Goal: Check status: Check status

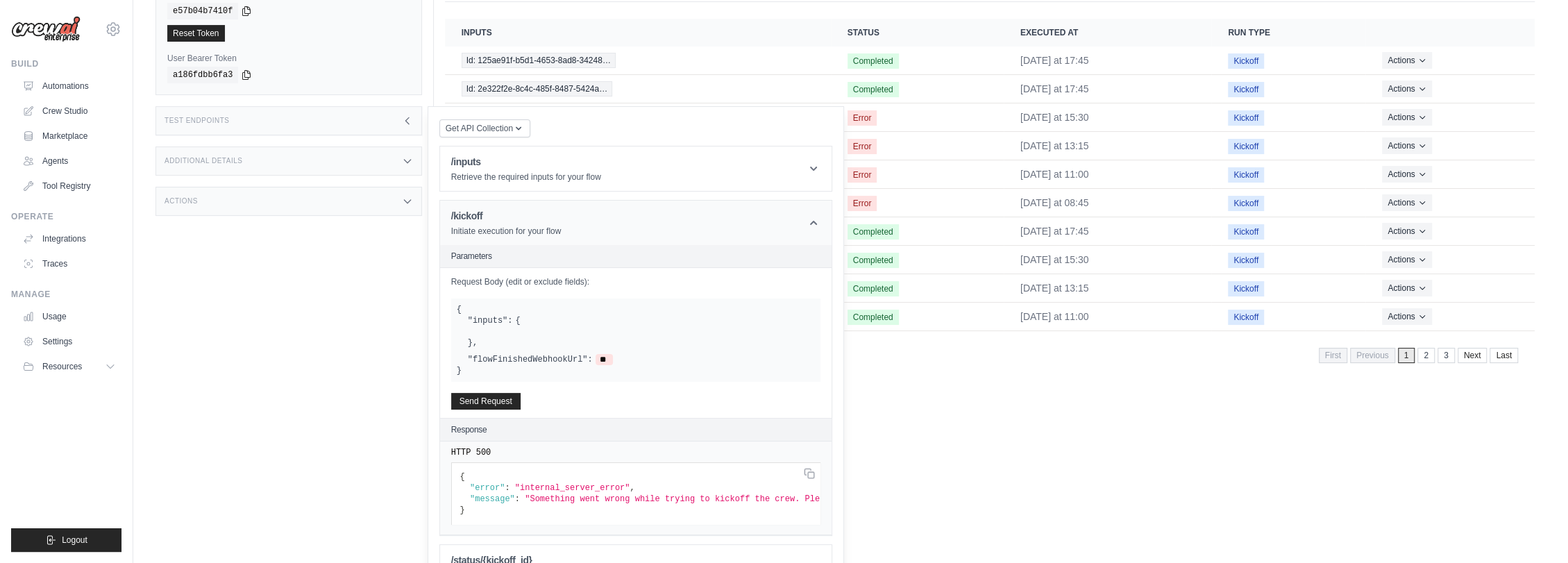
click at [812, 224] on icon at bounding box center [813, 222] width 14 height 14
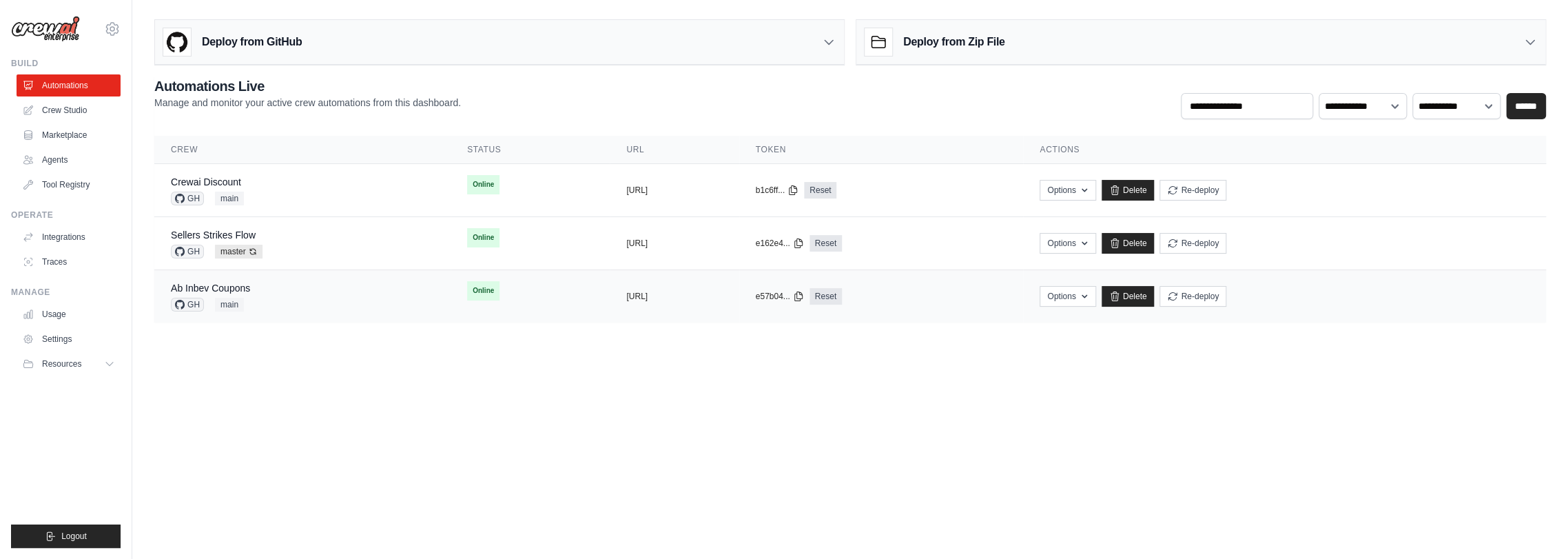
click at [325, 309] on div "Ab Inbev Coupons GH main" at bounding box center [303, 296] width 263 height 30
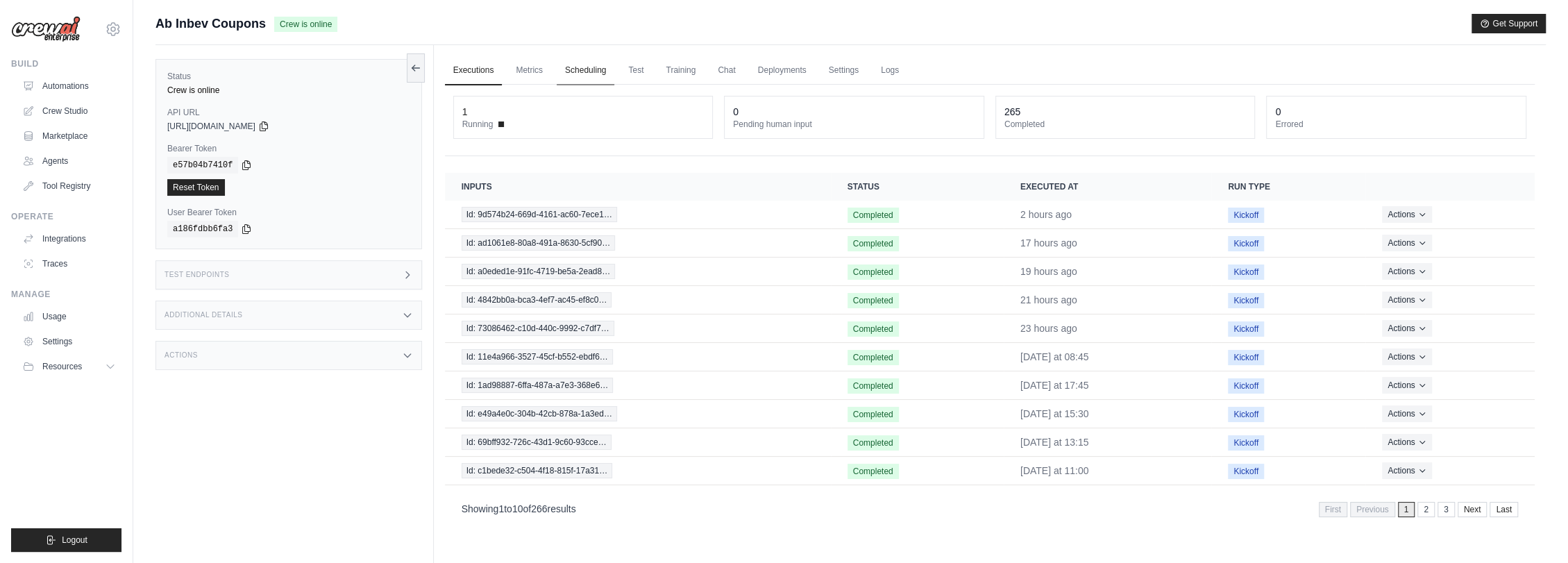
click at [577, 74] on link "Scheduling" at bounding box center [586, 70] width 58 height 29
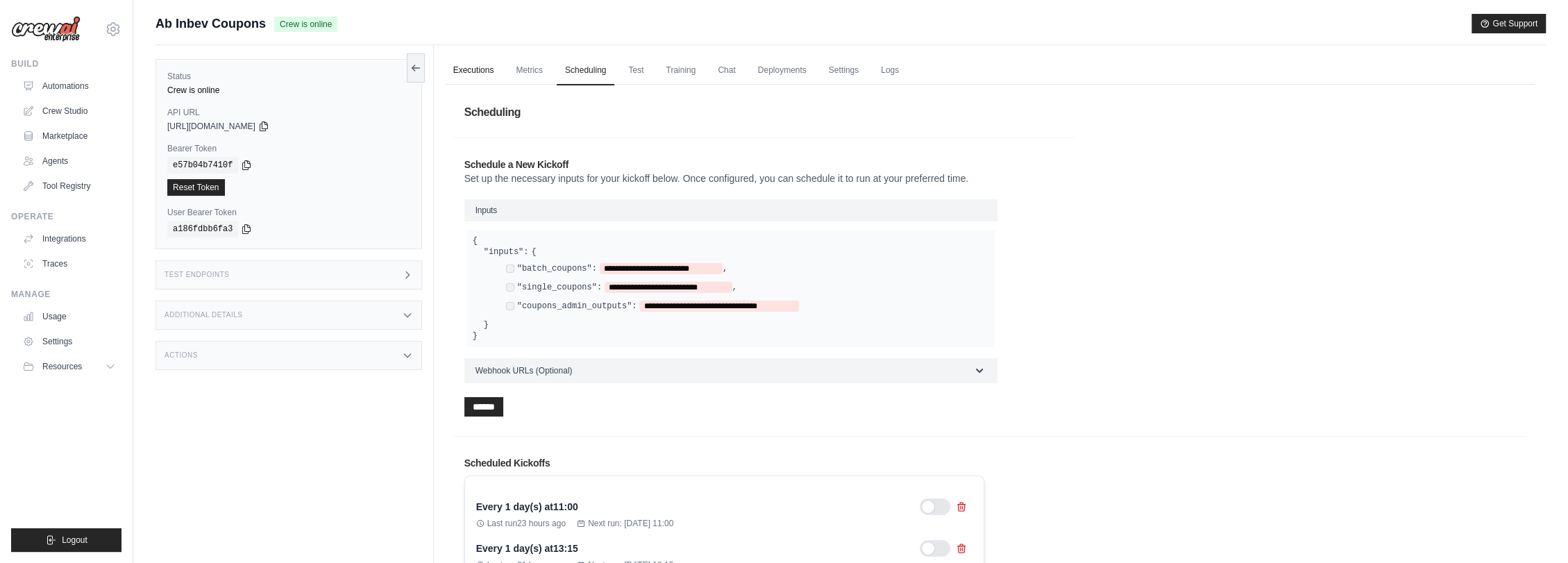
click at [463, 76] on link "Executions" at bounding box center [474, 70] width 58 height 29
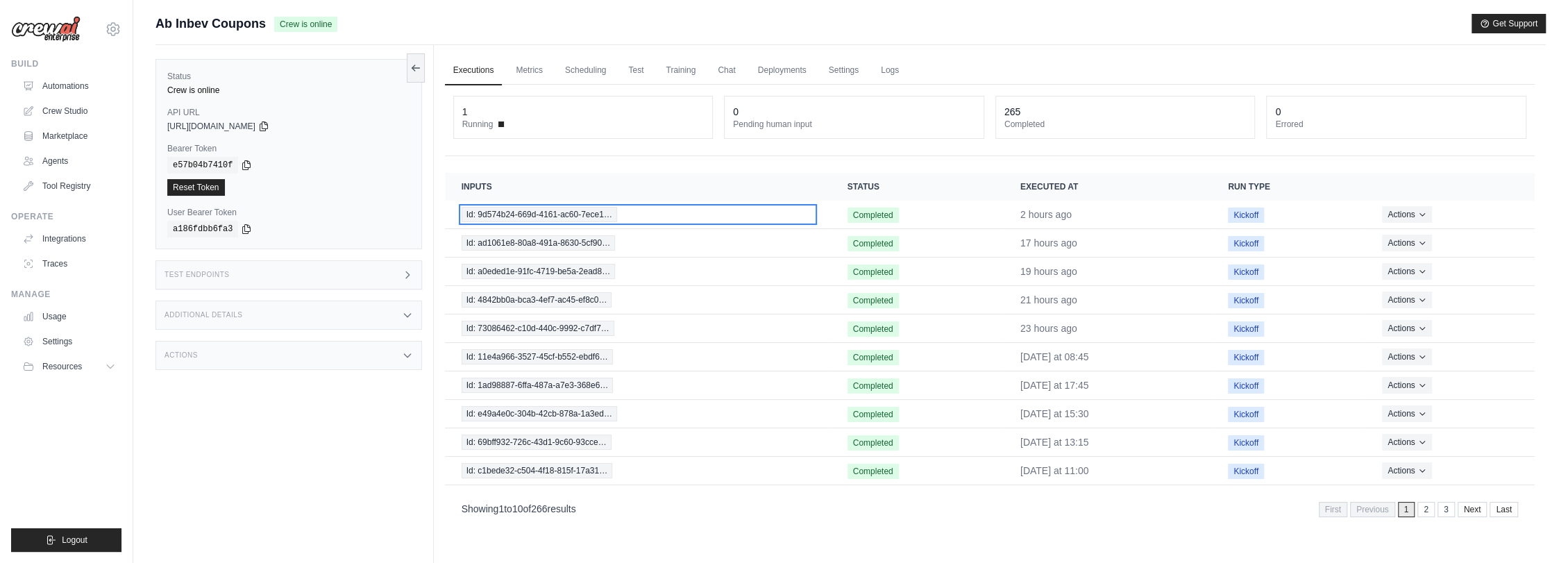
click at [568, 209] on span "Id: 9d574b24-669d-4161-ac60-7ece1…" at bounding box center [539, 215] width 155 height 15
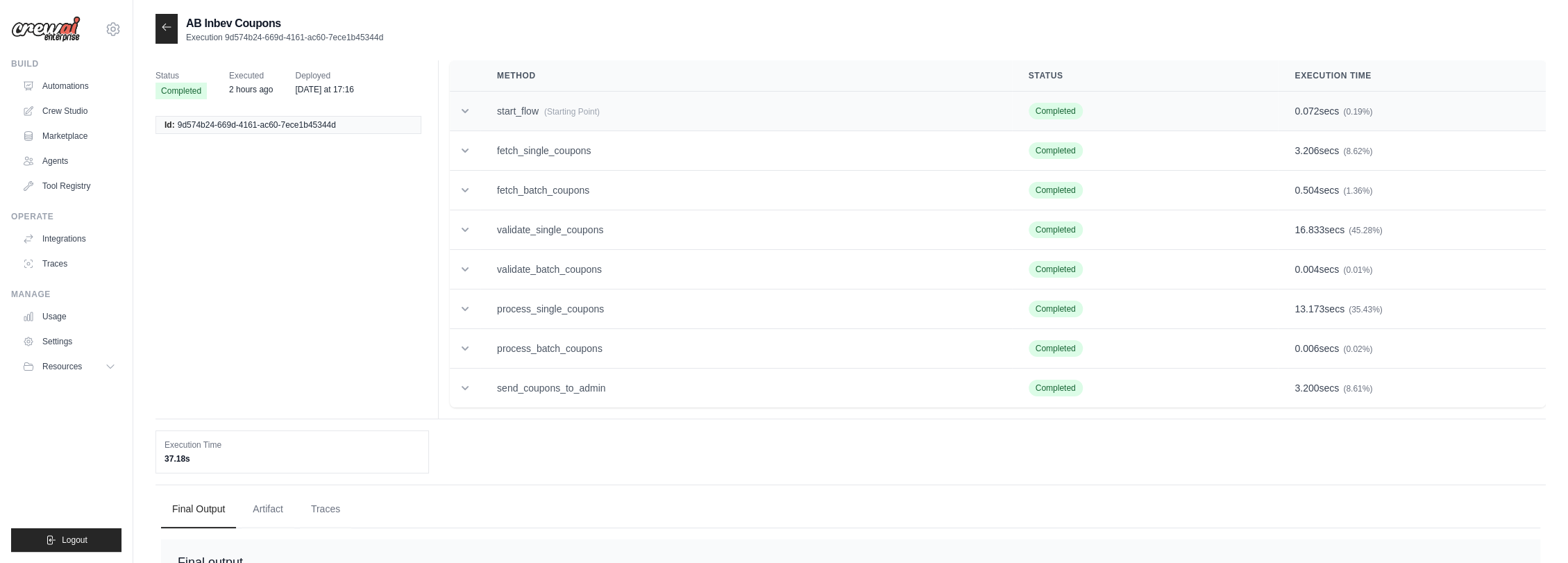
click at [604, 112] on td "start_flow (Starting Point)" at bounding box center [746, 111] width 531 height 40
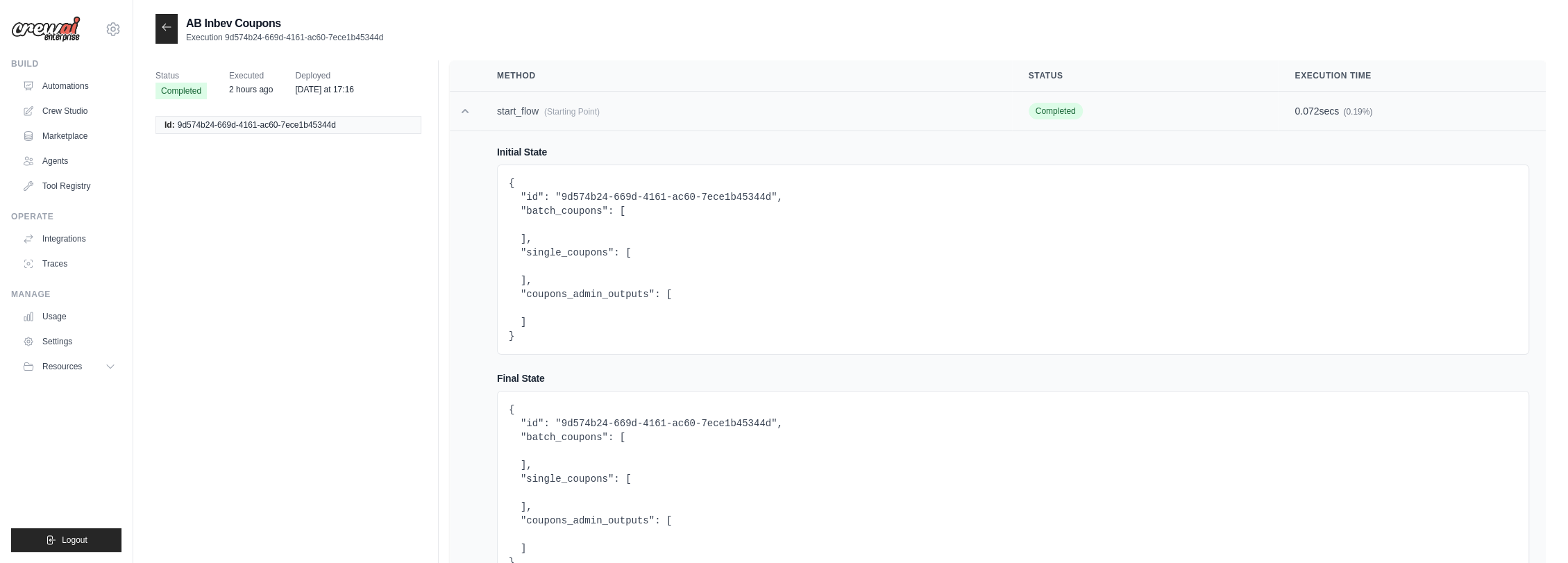
click at [604, 112] on td "start_flow (Starting Point)" at bounding box center [746, 111] width 531 height 40
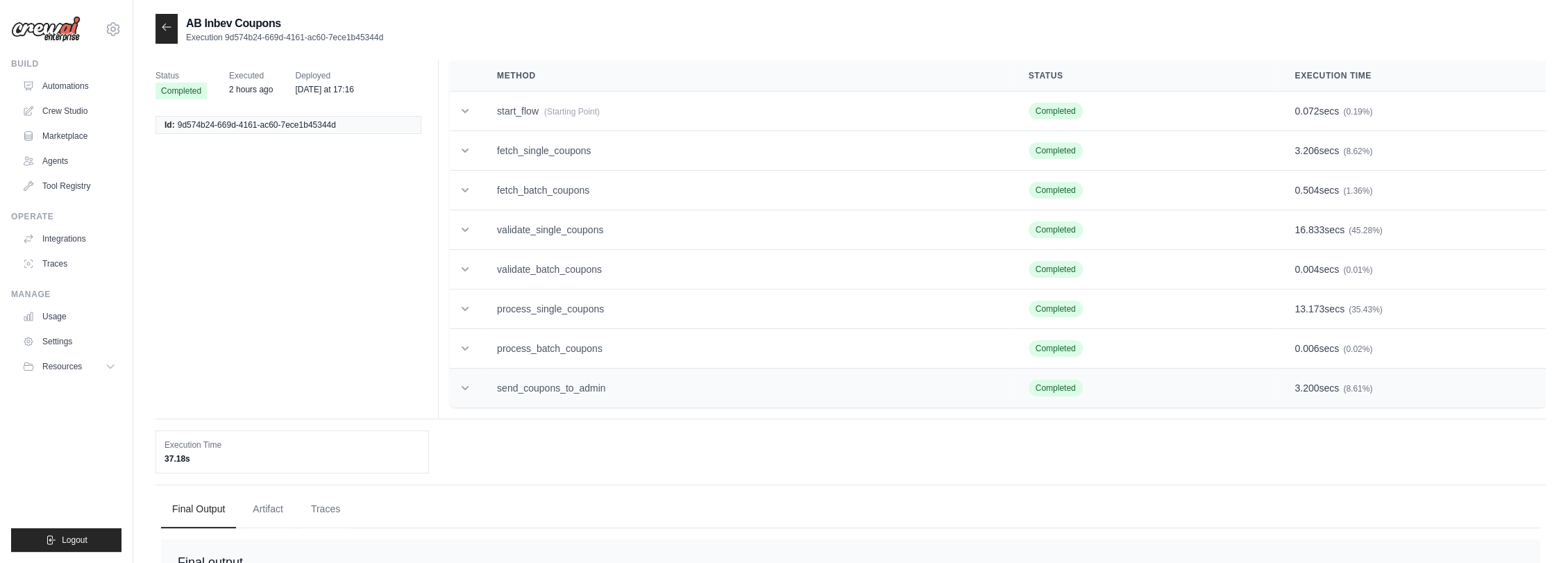
click at [587, 379] on td "send_coupons_to_admin" at bounding box center [746, 388] width 531 height 40
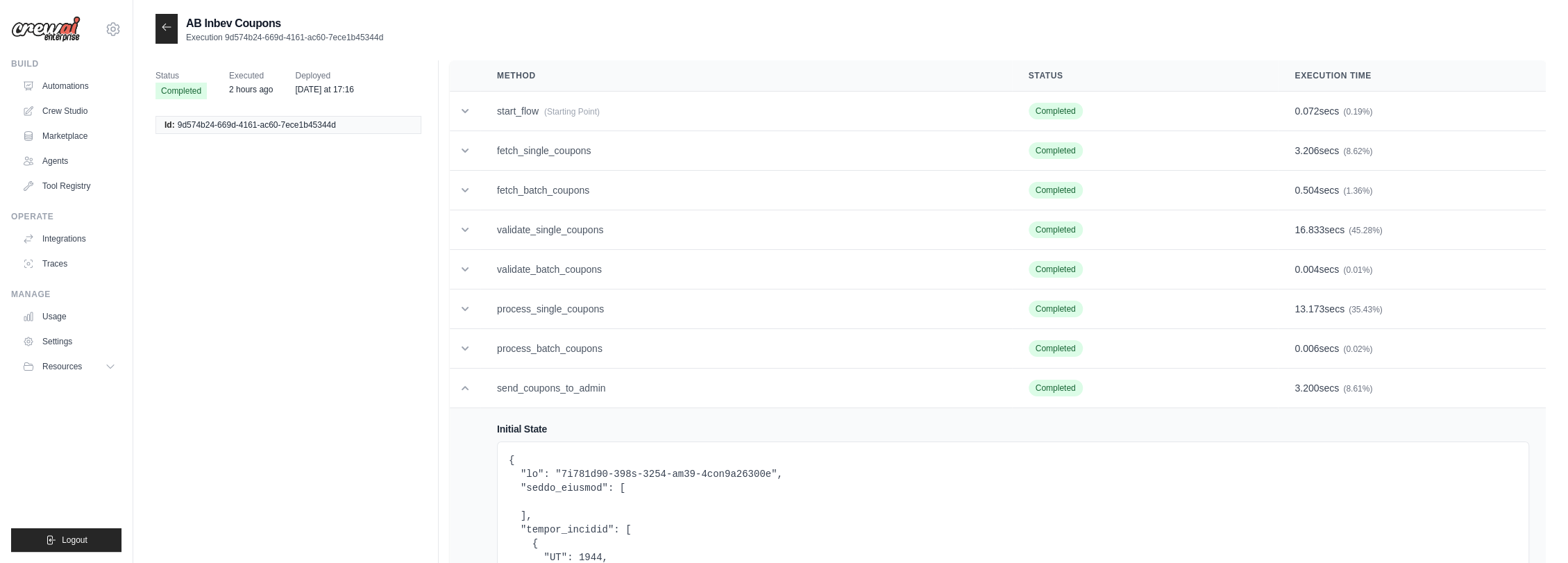
click at [162, 27] on icon at bounding box center [166, 26] width 8 height 6
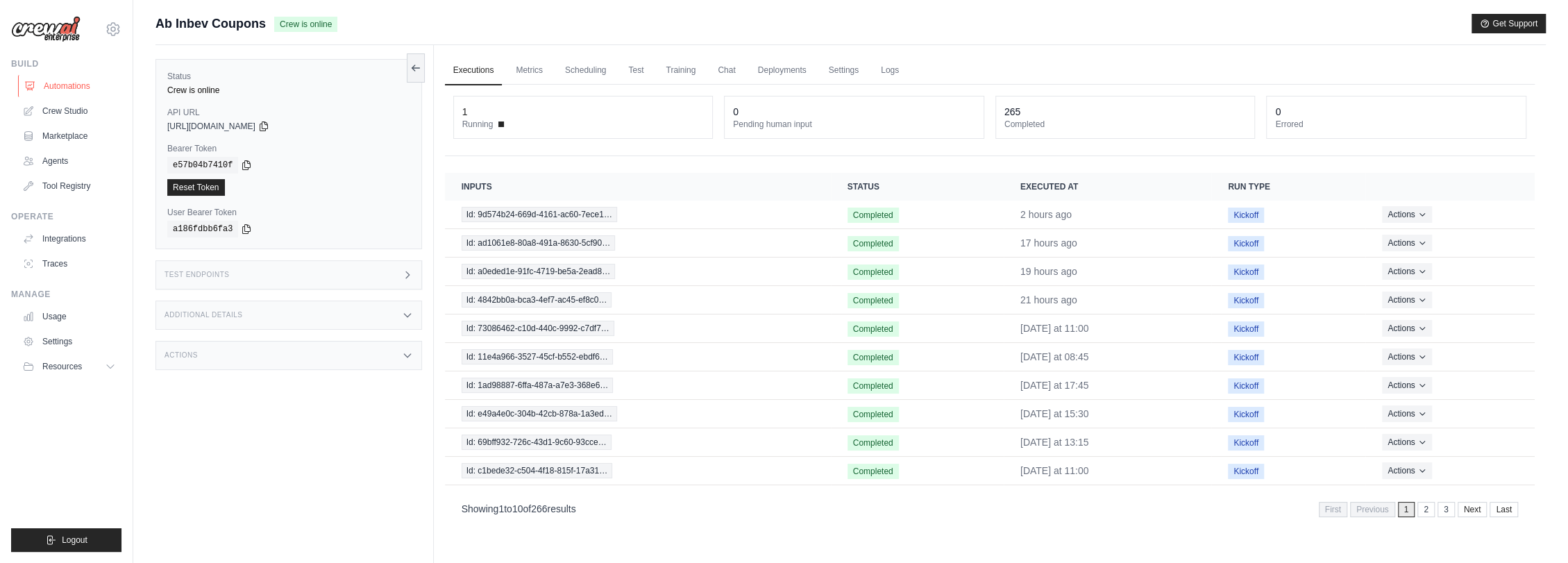
click at [76, 87] on link "Automations" at bounding box center [70, 86] width 104 height 22
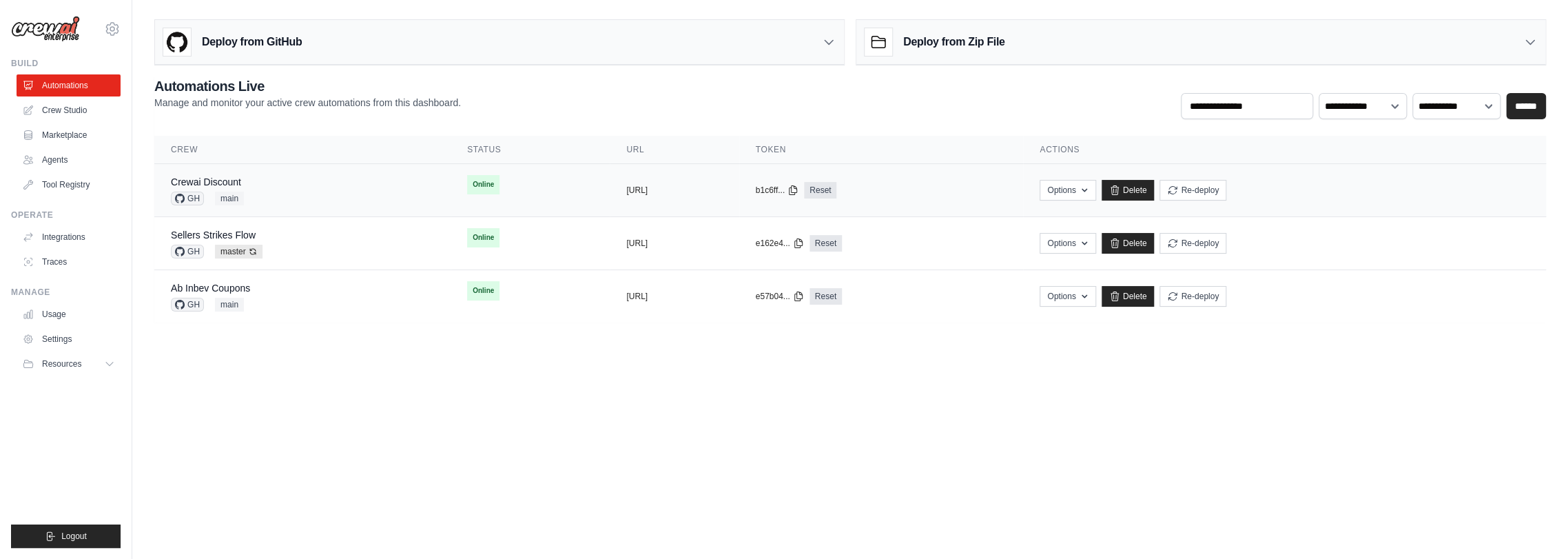
click at [315, 191] on div "Crewai Discount GH main" at bounding box center [303, 191] width 263 height 30
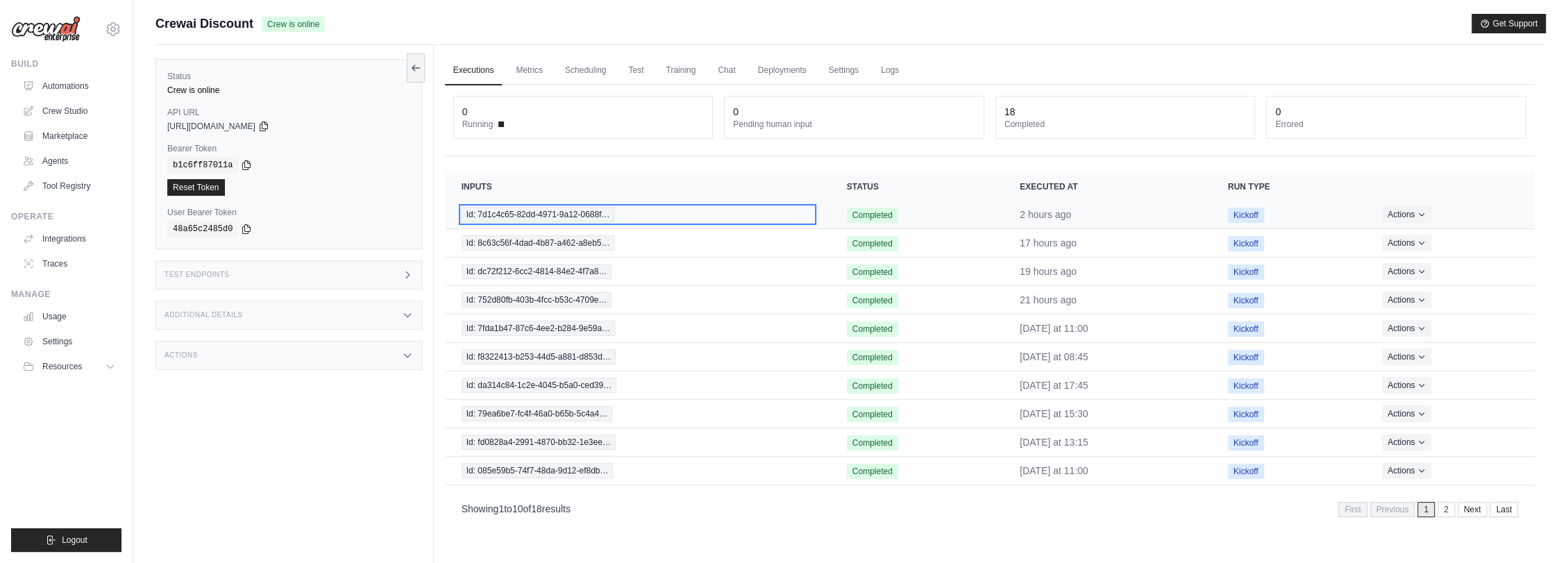
click at [586, 207] on span "Id: 7d1c4c65-82dd-4971-9a12-0688f…" at bounding box center [538, 215] width 154 height 15
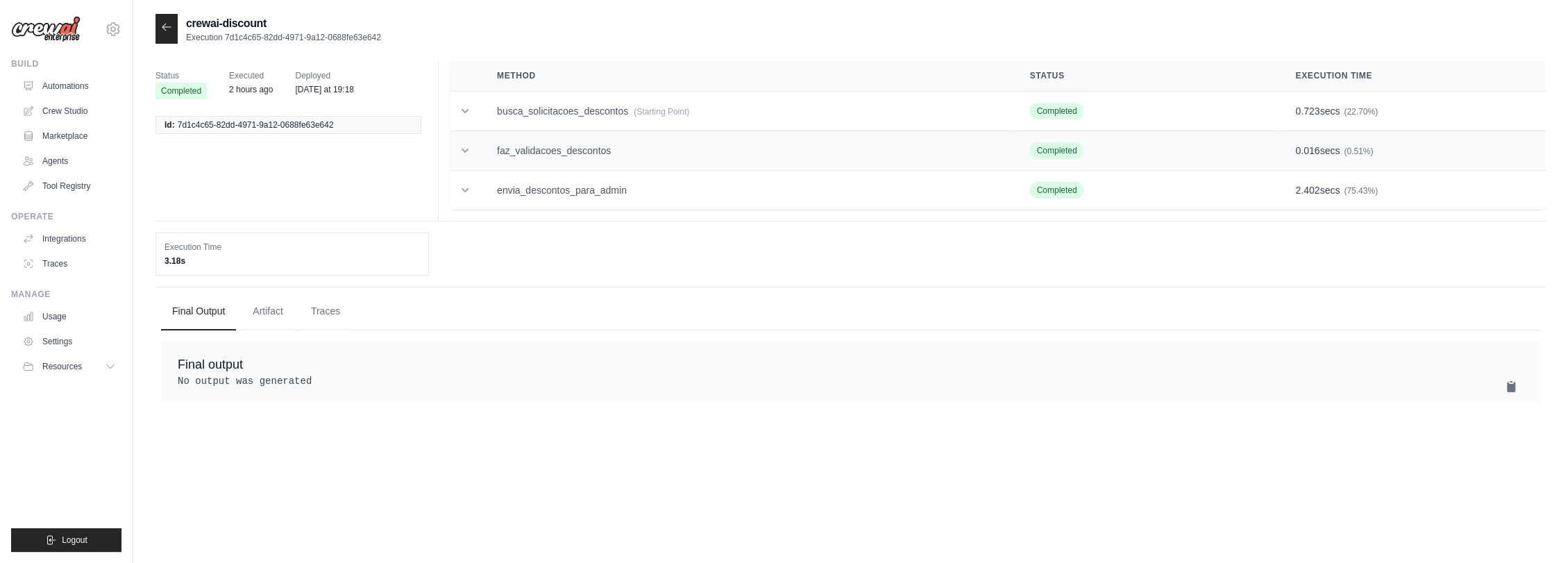
click at [572, 146] on td "faz_validacoes_descontos" at bounding box center [746, 150] width 532 height 40
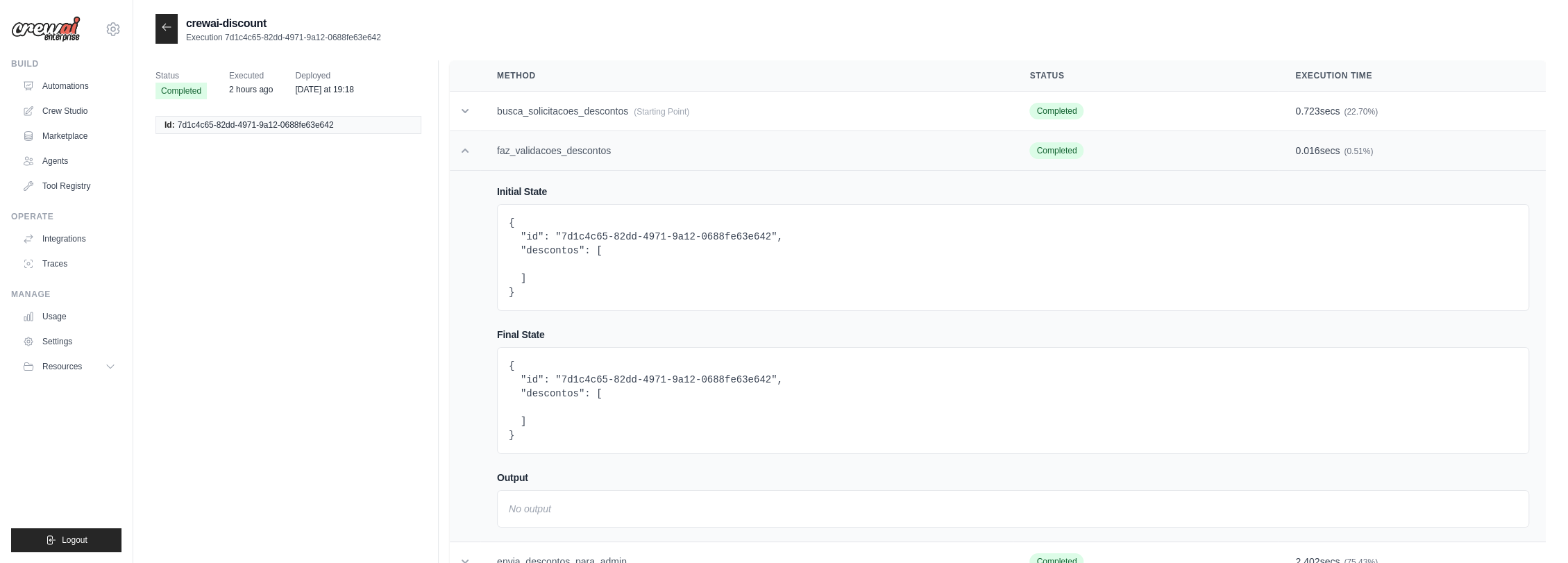
click at [586, 156] on td "faz_validacoes_descontos" at bounding box center [746, 150] width 532 height 40
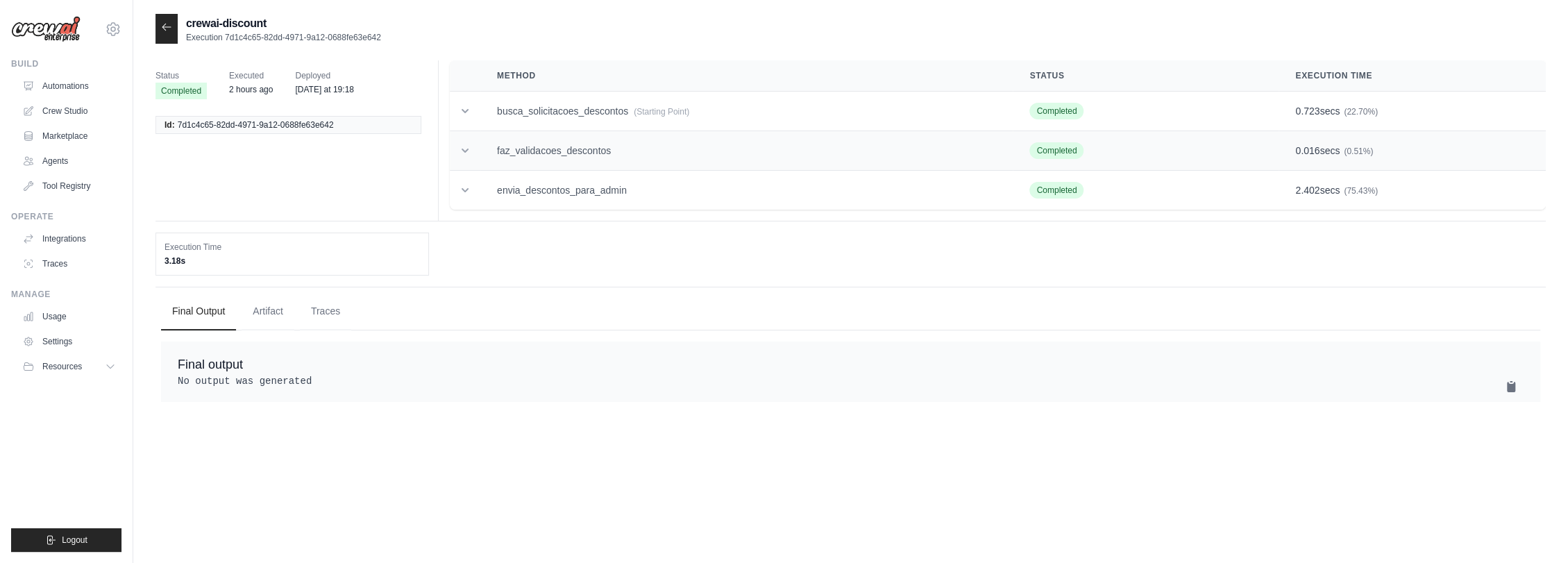
click at [584, 149] on td "faz_validacoes_descontos" at bounding box center [746, 150] width 532 height 40
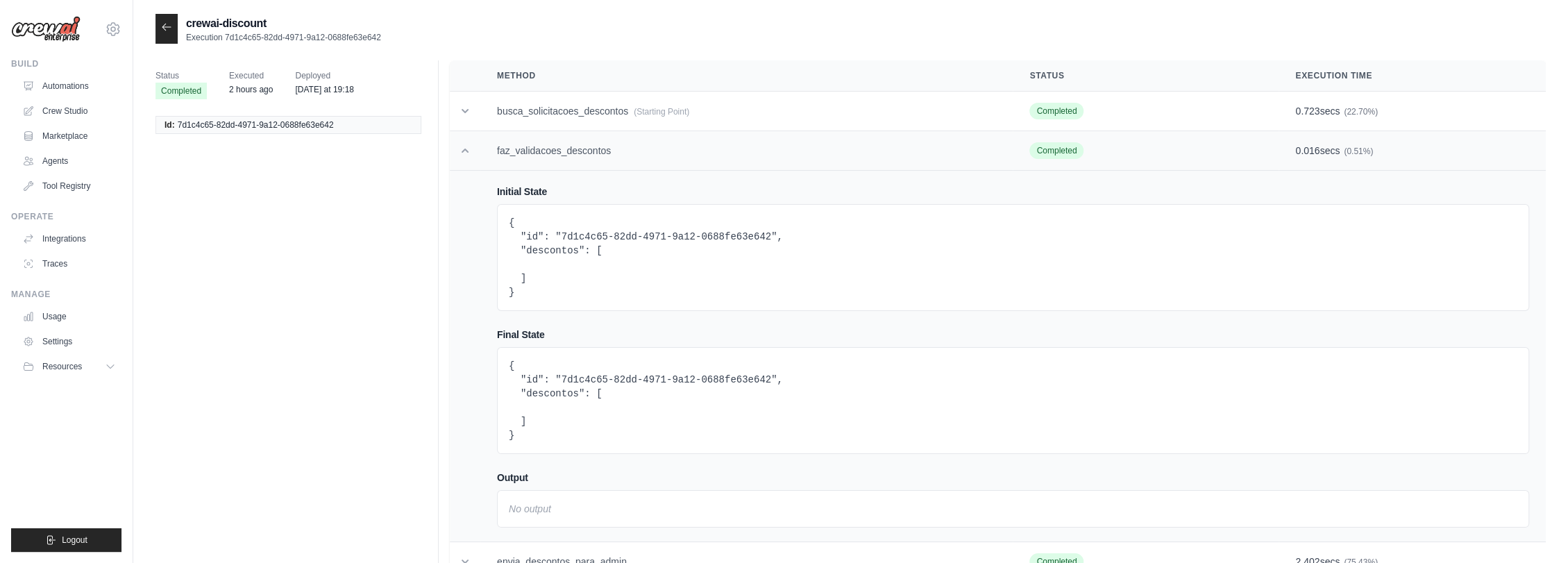
click at [584, 149] on td "faz_validacoes_descontos" at bounding box center [746, 150] width 532 height 40
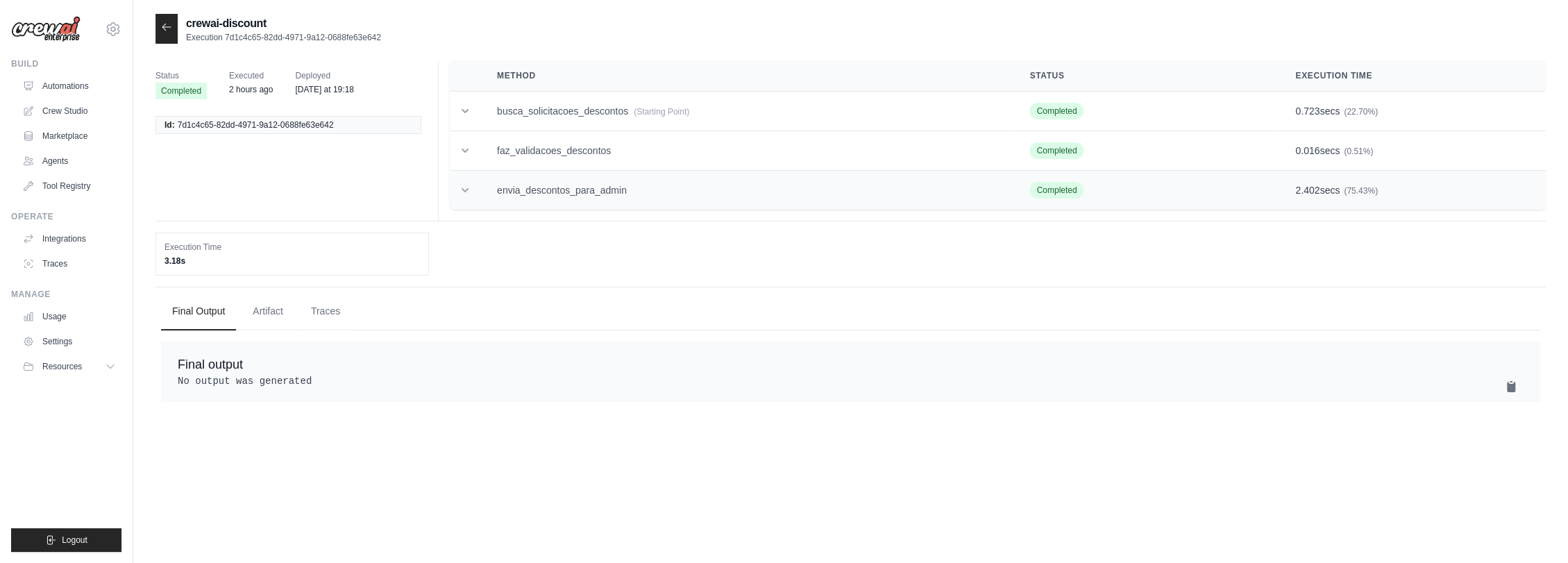
click at [579, 184] on td "envia_descontos_para_admin" at bounding box center [746, 190] width 532 height 40
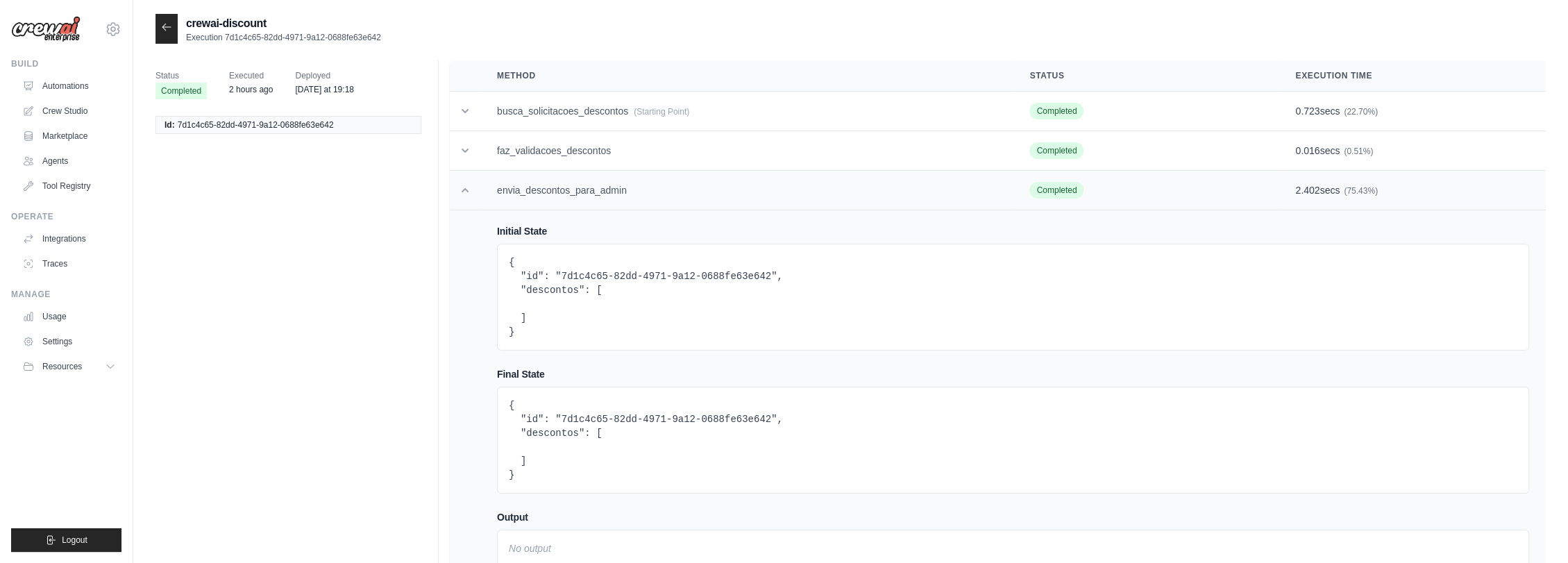
click at [570, 173] on td "envia_descontos_para_admin" at bounding box center [746, 190] width 532 height 40
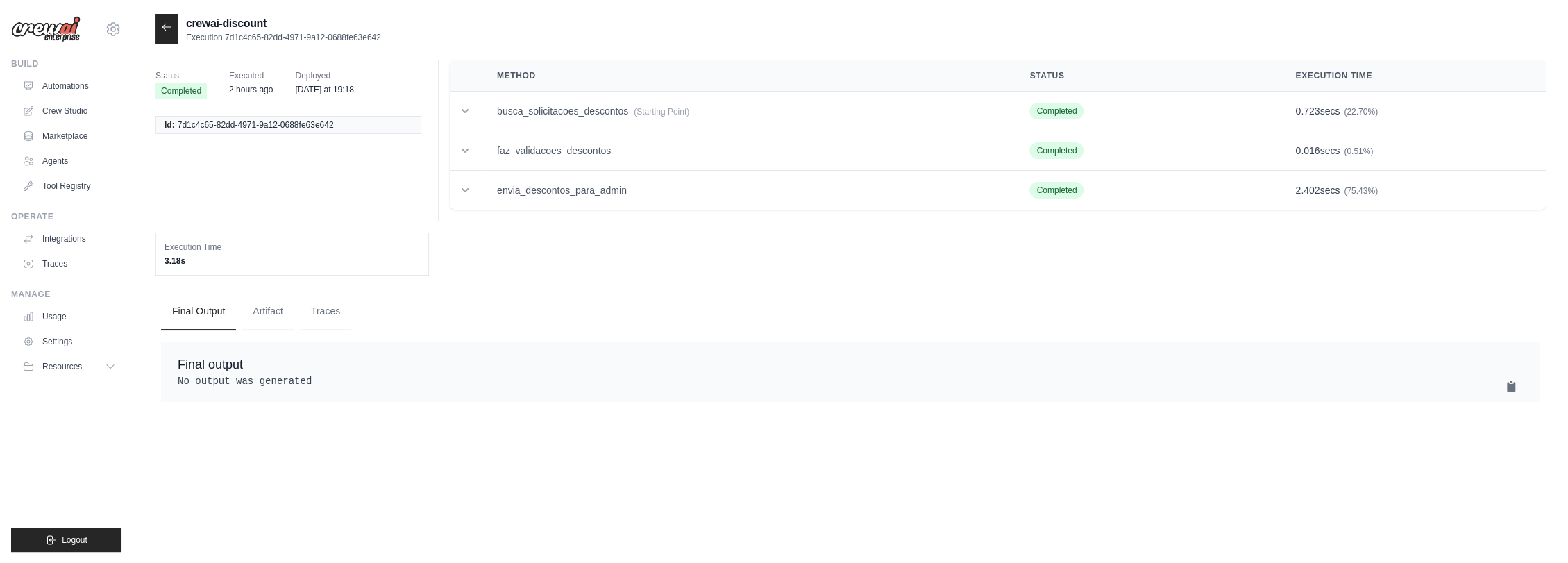
click at [171, 24] on icon at bounding box center [166, 26] width 11 height 11
